Goal: Use online tool/utility: Utilize a website feature to perform a specific function

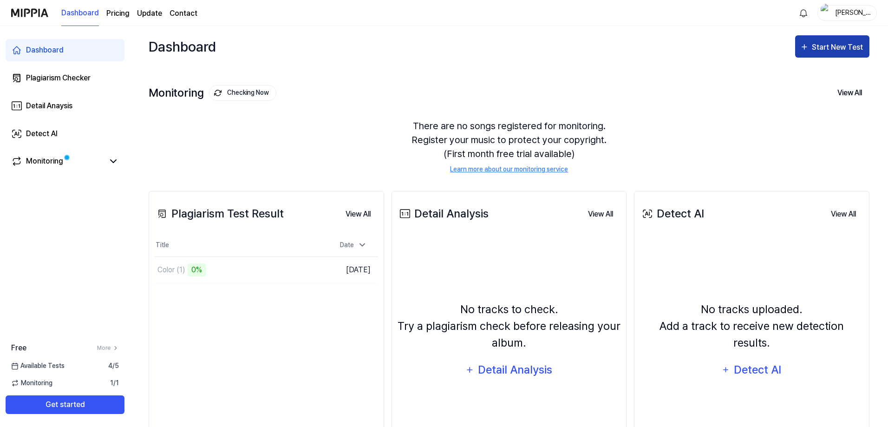
click at [834, 41] on div "Start New Test" at bounding box center [838, 47] width 53 height 12
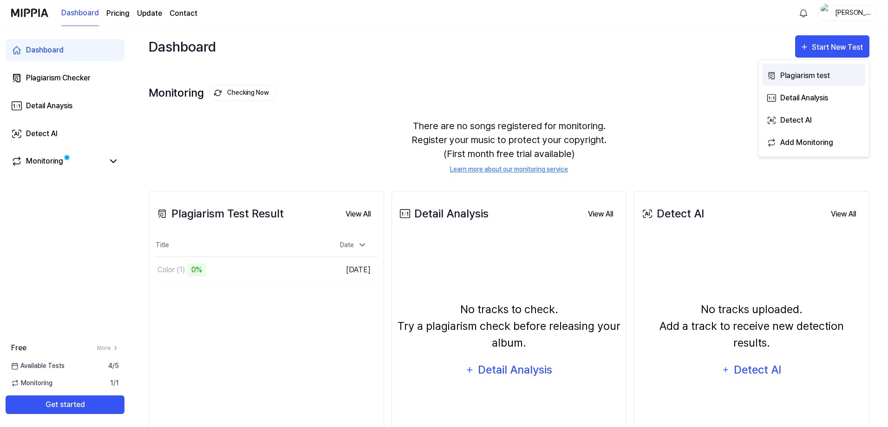
click at [805, 73] on div "Plagiarism test" at bounding box center [820, 76] width 81 height 12
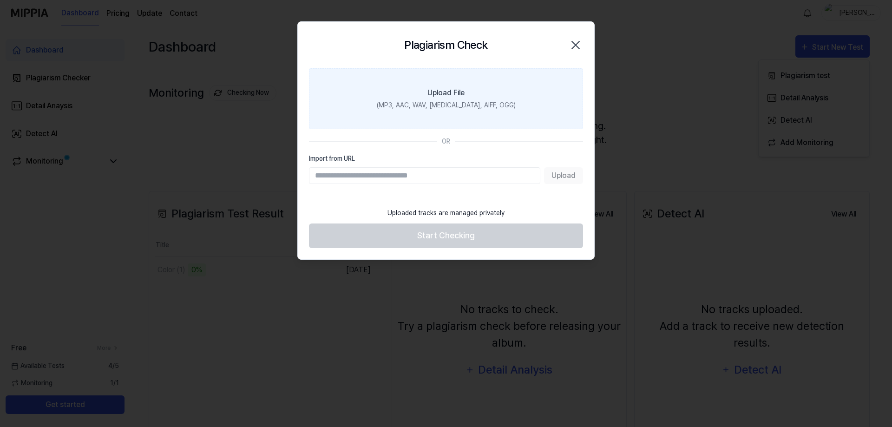
click at [420, 102] on div "(MP3, AAC, WAV, [MEDICAL_DATA], AIFF, OGG)" at bounding box center [446, 105] width 139 height 10
click at [0, 0] on input "Upload File (MP3, AAC, WAV, [MEDICAL_DATA], AIFF, OGG)" at bounding box center [0, 0] width 0 height 0
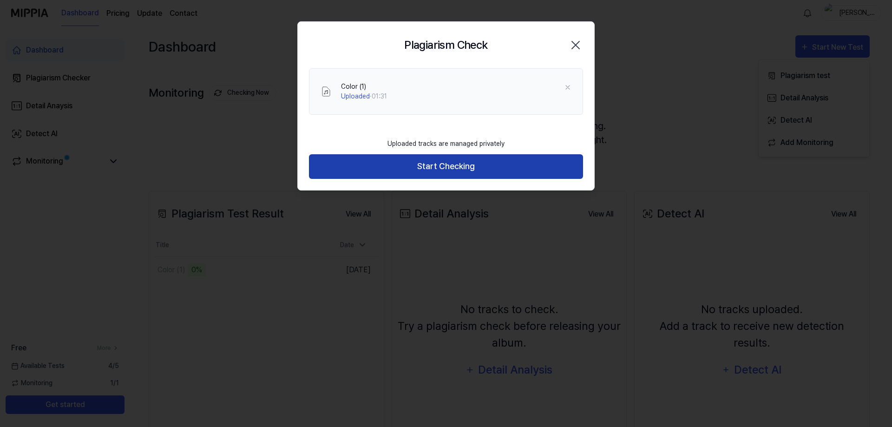
click at [443, 165] on button "Start Checking" at bounding box center [446, 166] width 274 height 25
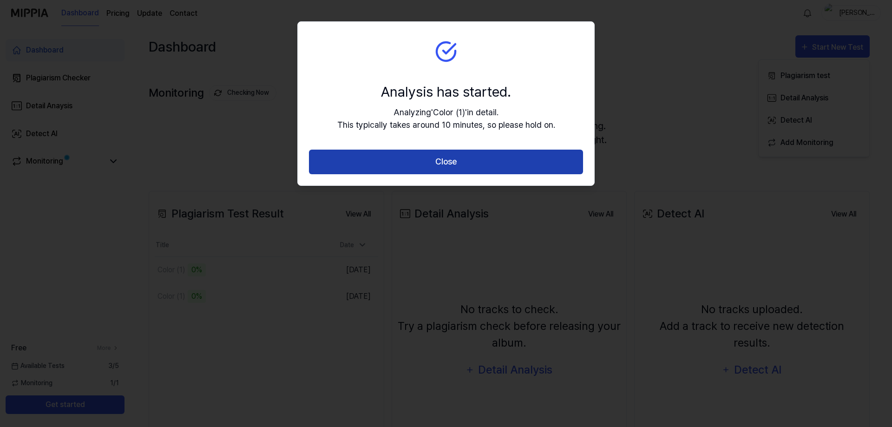
click at [456, 161] on button "Close" at bounding box center [446, 162] width 274 height 25
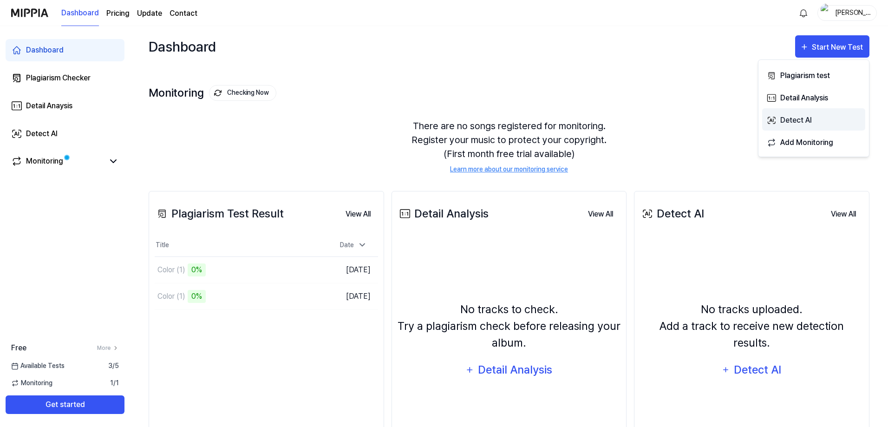
click at [793, 118] on div "Detect AI" at bounding box center [820, 120] width 81 height 12
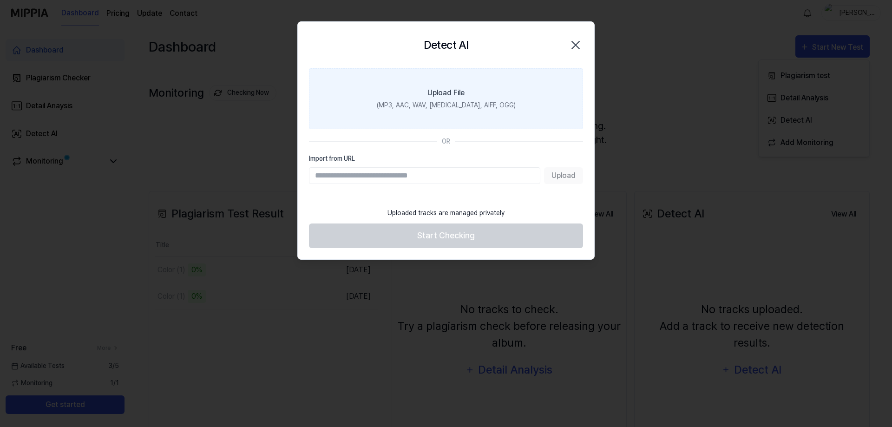
click at [456, 98] on label "Upload File (MP3, AAC, WAV, [MEDICAL_DATA], AIFF, OGG)" at bounding box center [446, 98] width 274 height 61
click at [0, 0] on input "Upload File (MP3, AAC, WAV, [MEDICAL_DATA], AIFF, OGG)" at bounding box center [0, 0] width 0 height 0
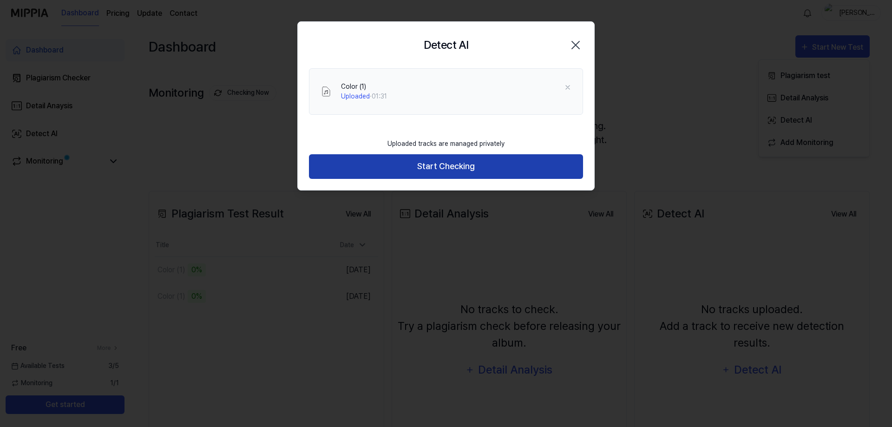
click at [446, 165] on button "Start Checking" at bounding box center [446, 166] width 274 height 25
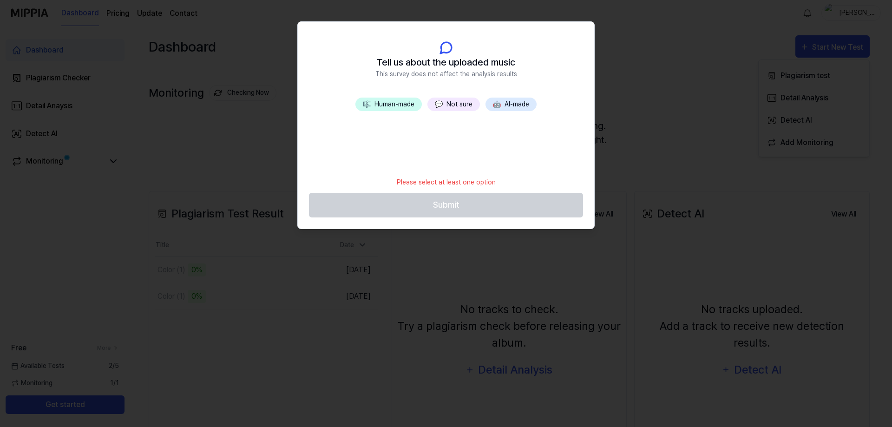
click at [511, 103] on button "🤖 AI-made" at bounding box center [510, 104] width 51 height 13
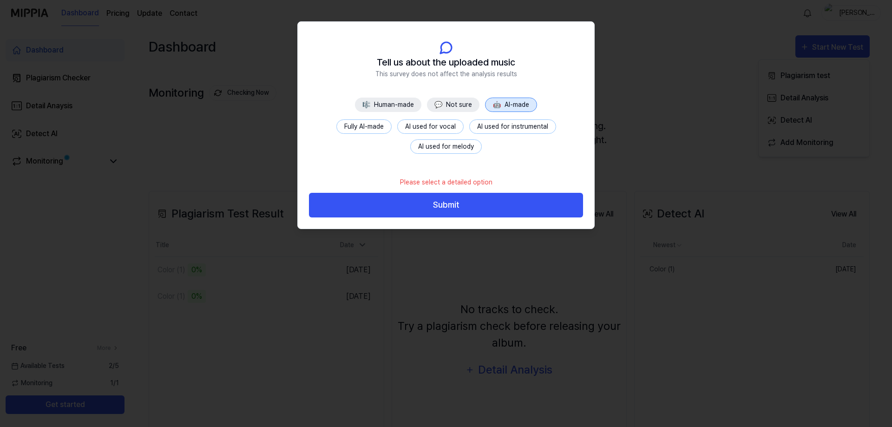
click at [444, 144] on button "AI used for melody" at bounding box center [446, 146] width 72 height 14
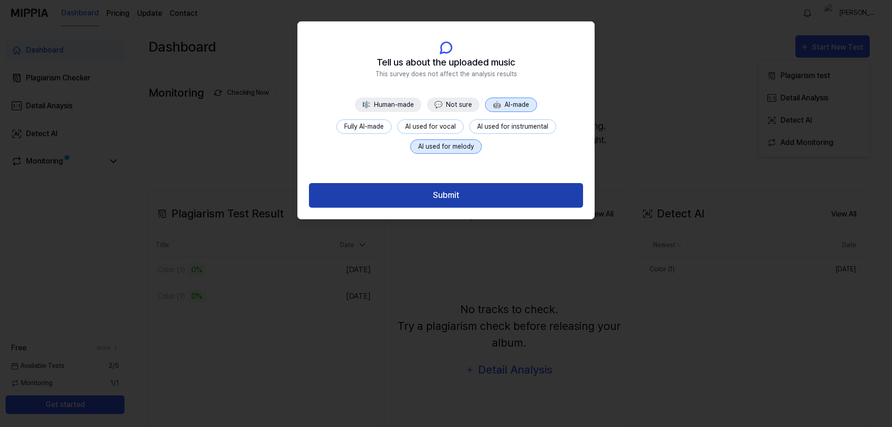
click at [452, 191] on button "Submit" at bounding box center [446, 195] width 274 height 25
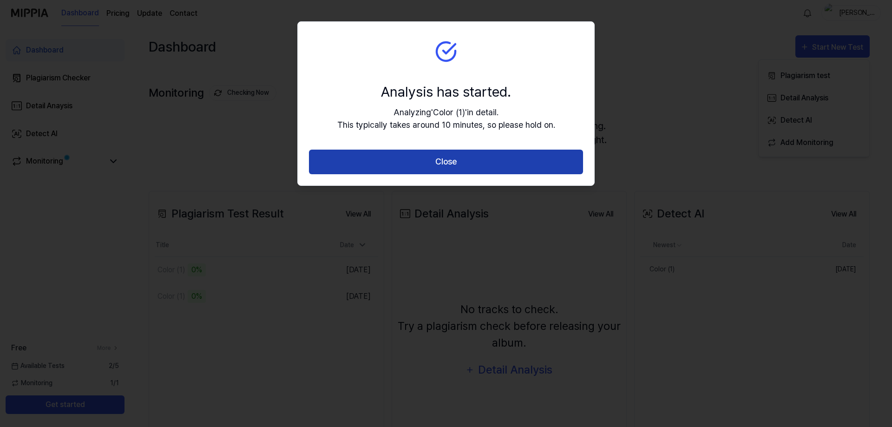
click at [462, 158] on button "Close" at bounding box center [446, 162] width 274 height 25
